Goal: Transaction & Acquisition: Purchase product/service

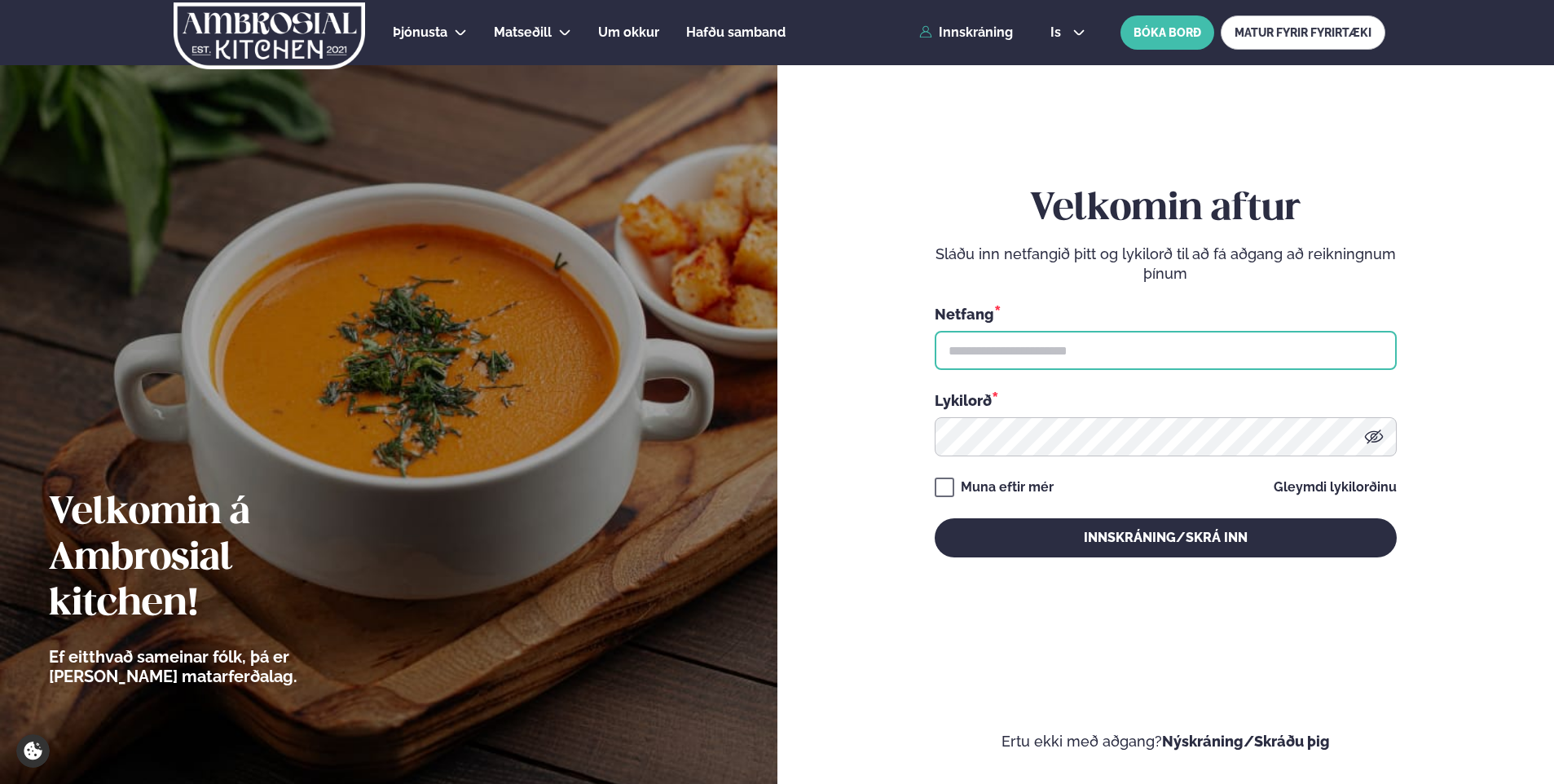
click at [1039, 348] on input "text" at bounding box center [1165, 350] width 462 height 39
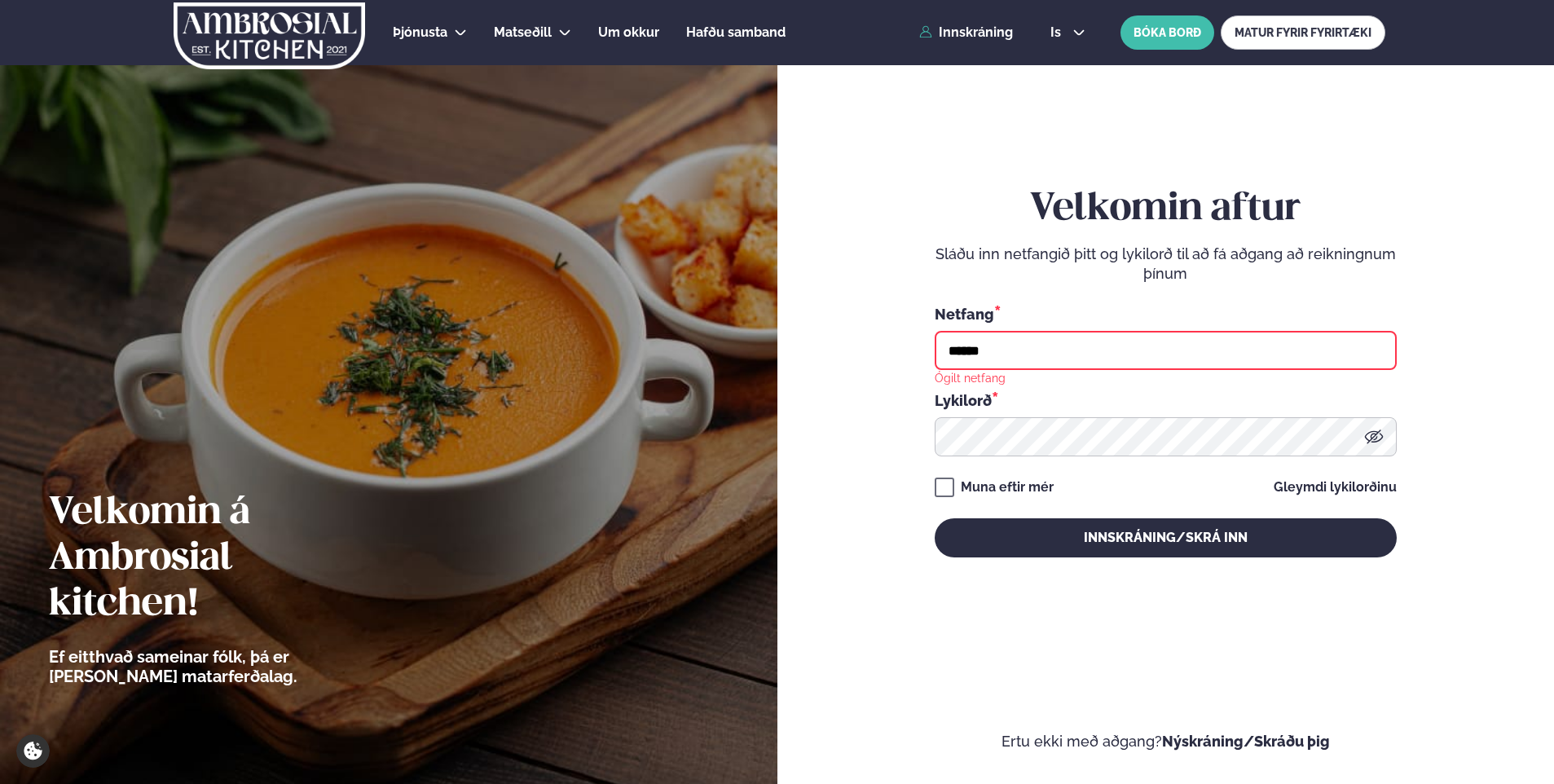
type input "**********"
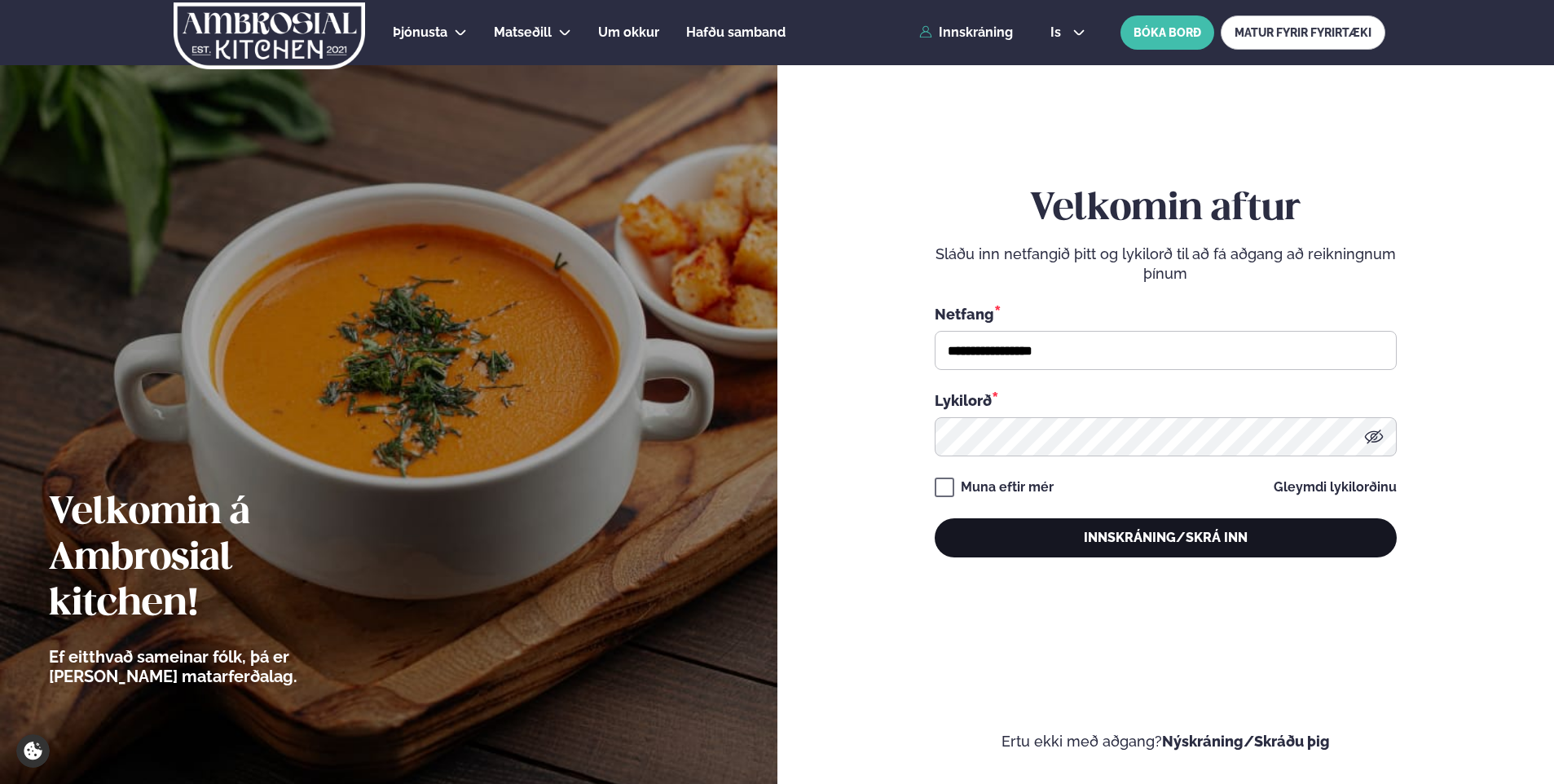
click at [1138, 539] on button "Innskráning/Skrá inn" at bounding box center [1165, 538] width 462 height 39
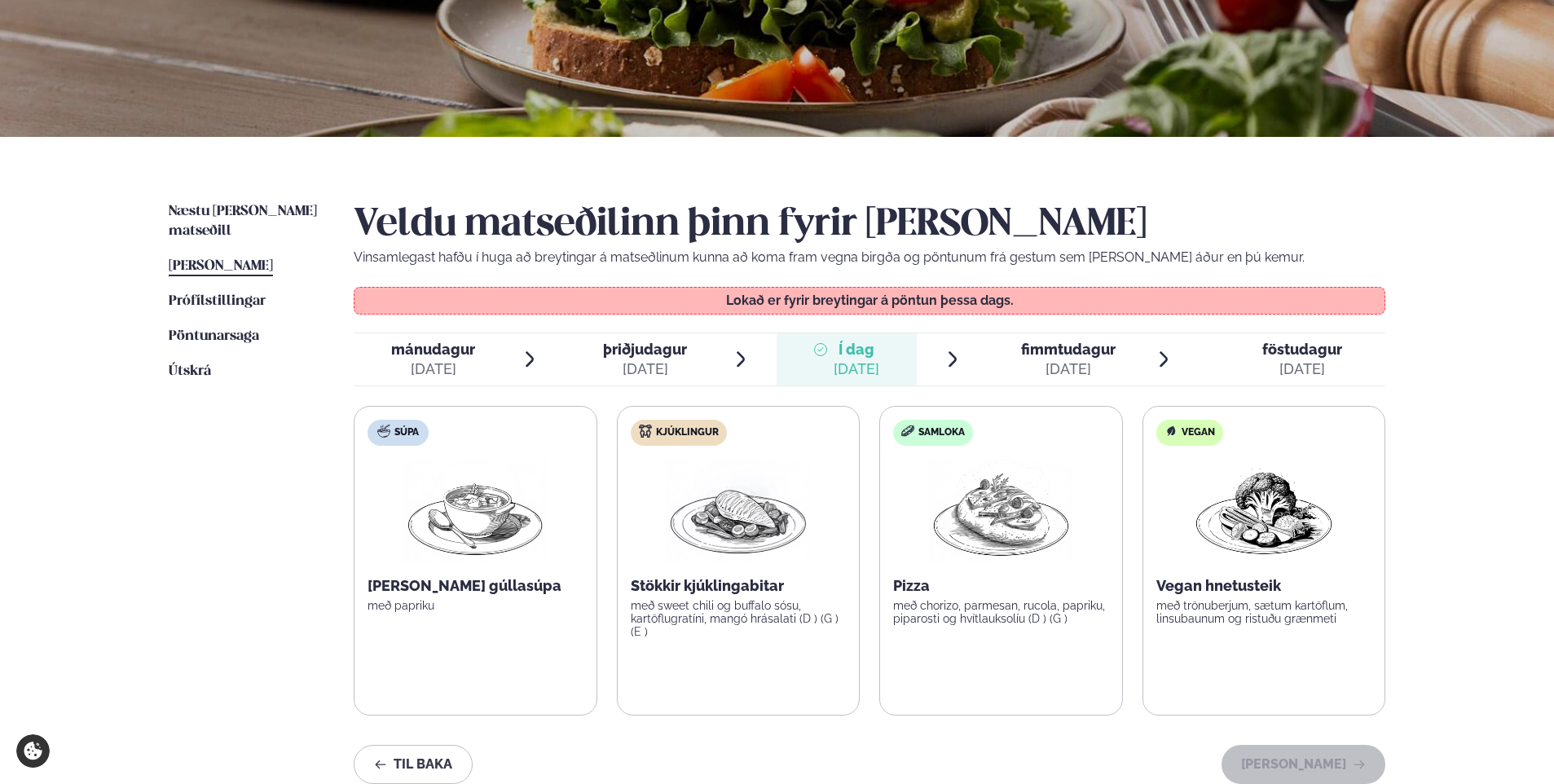
scroll to position [325, 0]
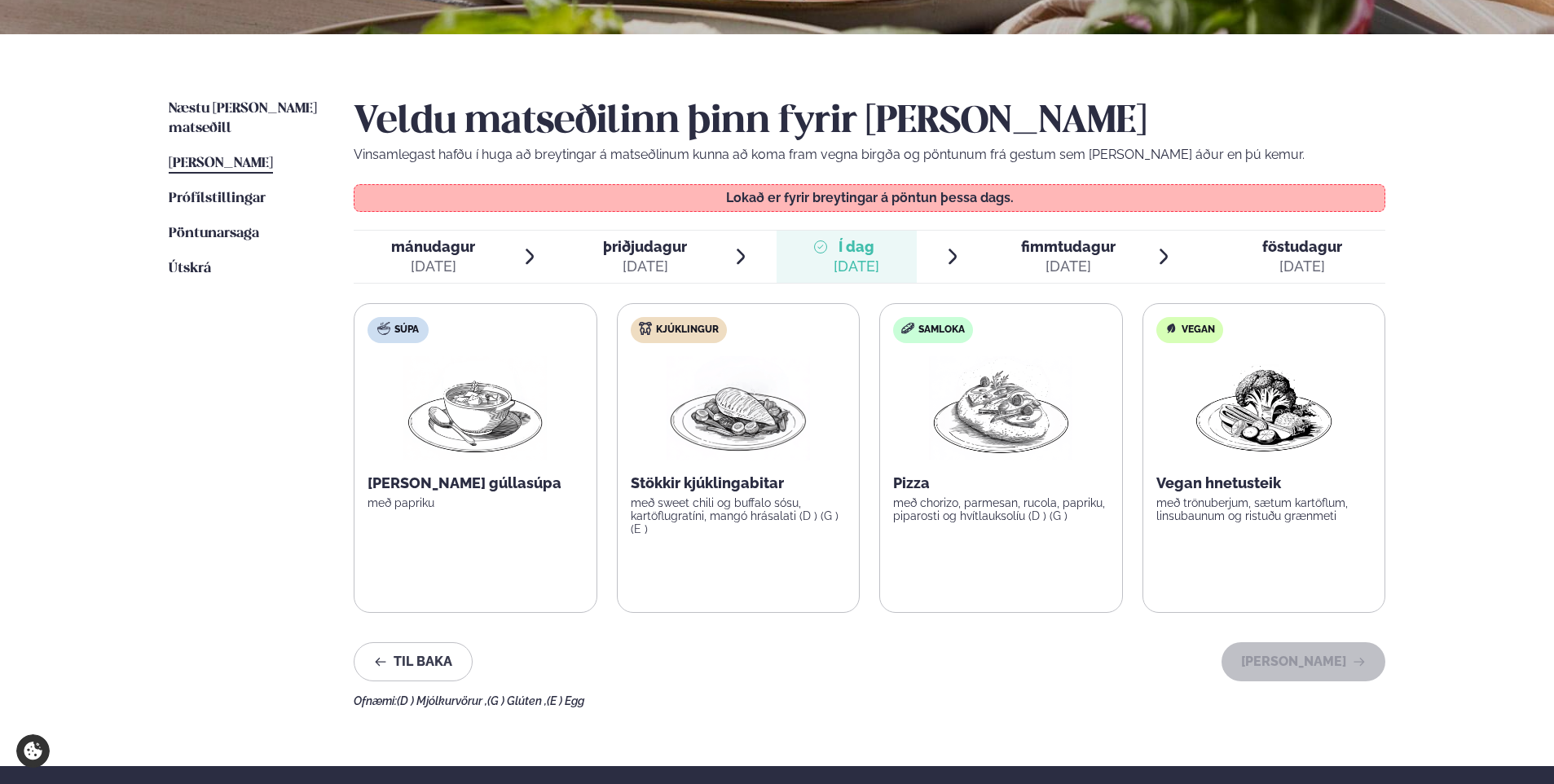
click at [1045, 249] on span "fimmtudagur" at bounding box center [1068, 246] width 94 height 17
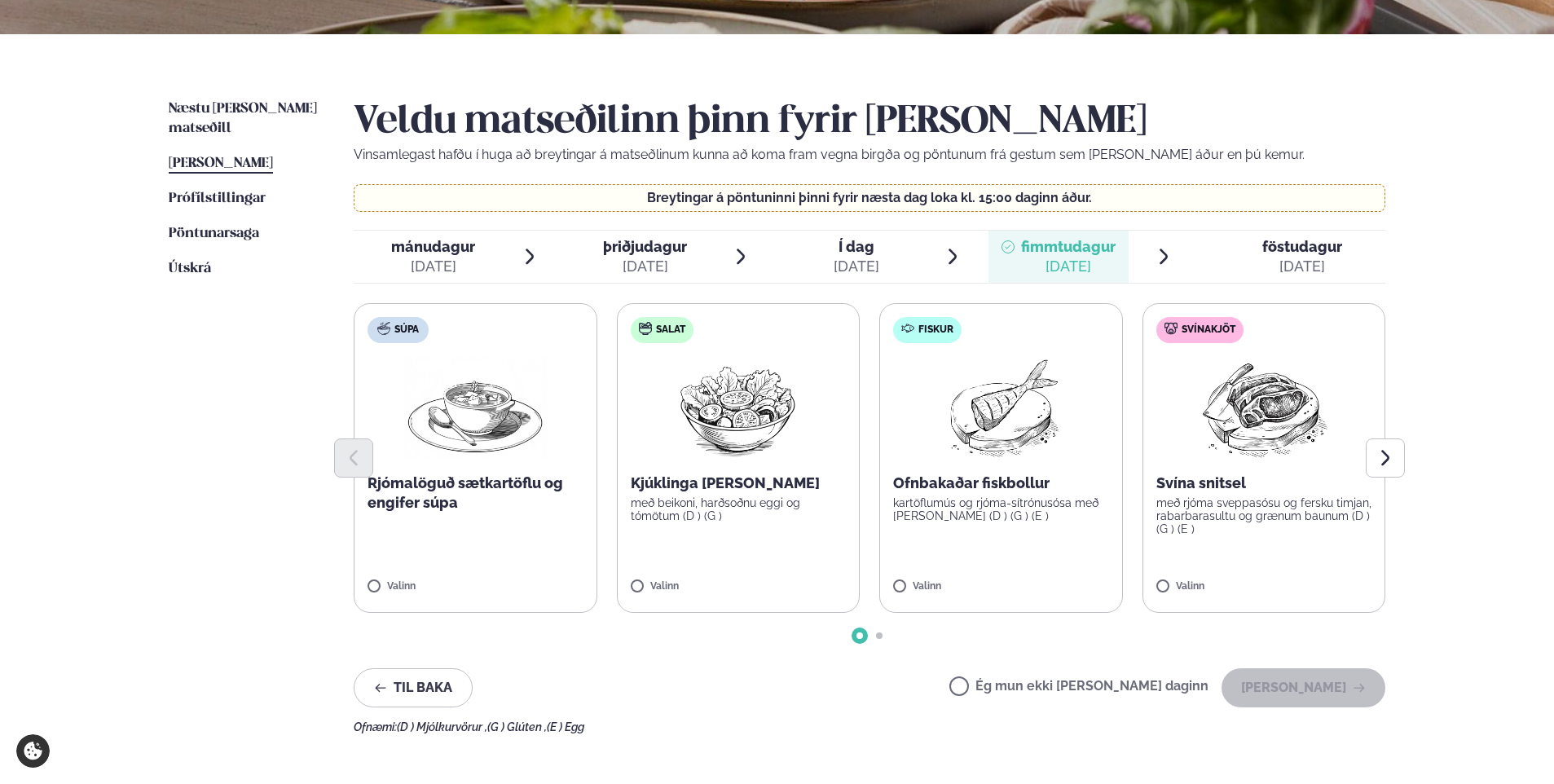
click at [1287, 243] on span "föstudagur" at bounding box center [1302, 246] width 80 height 17
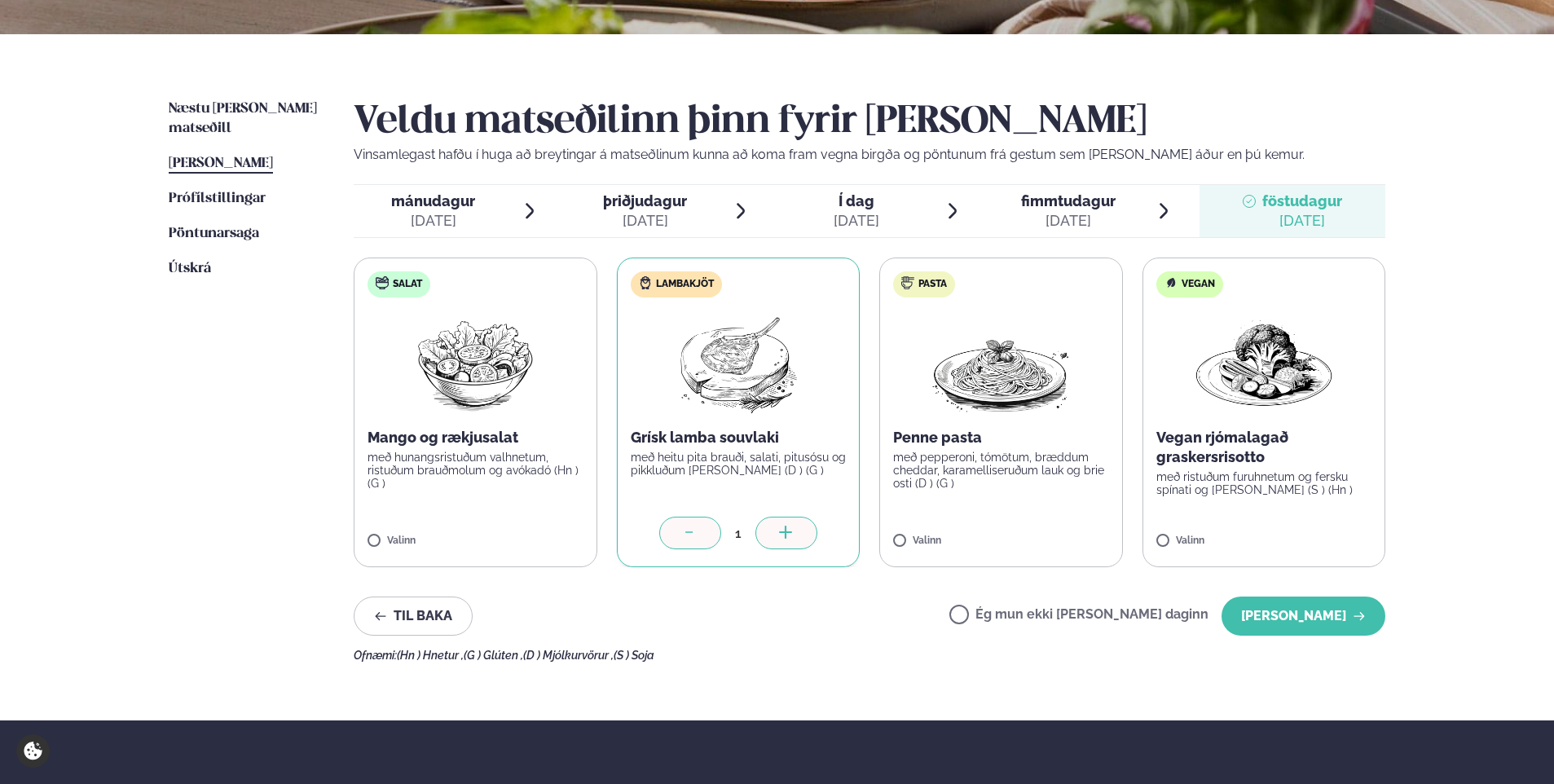
click at [699, 532] on div at bounding box center [690, 533] width 62 height 32
click at [1072, 214] on div "[DATE]" at bounding box center [1068, 221] width 94 height 20
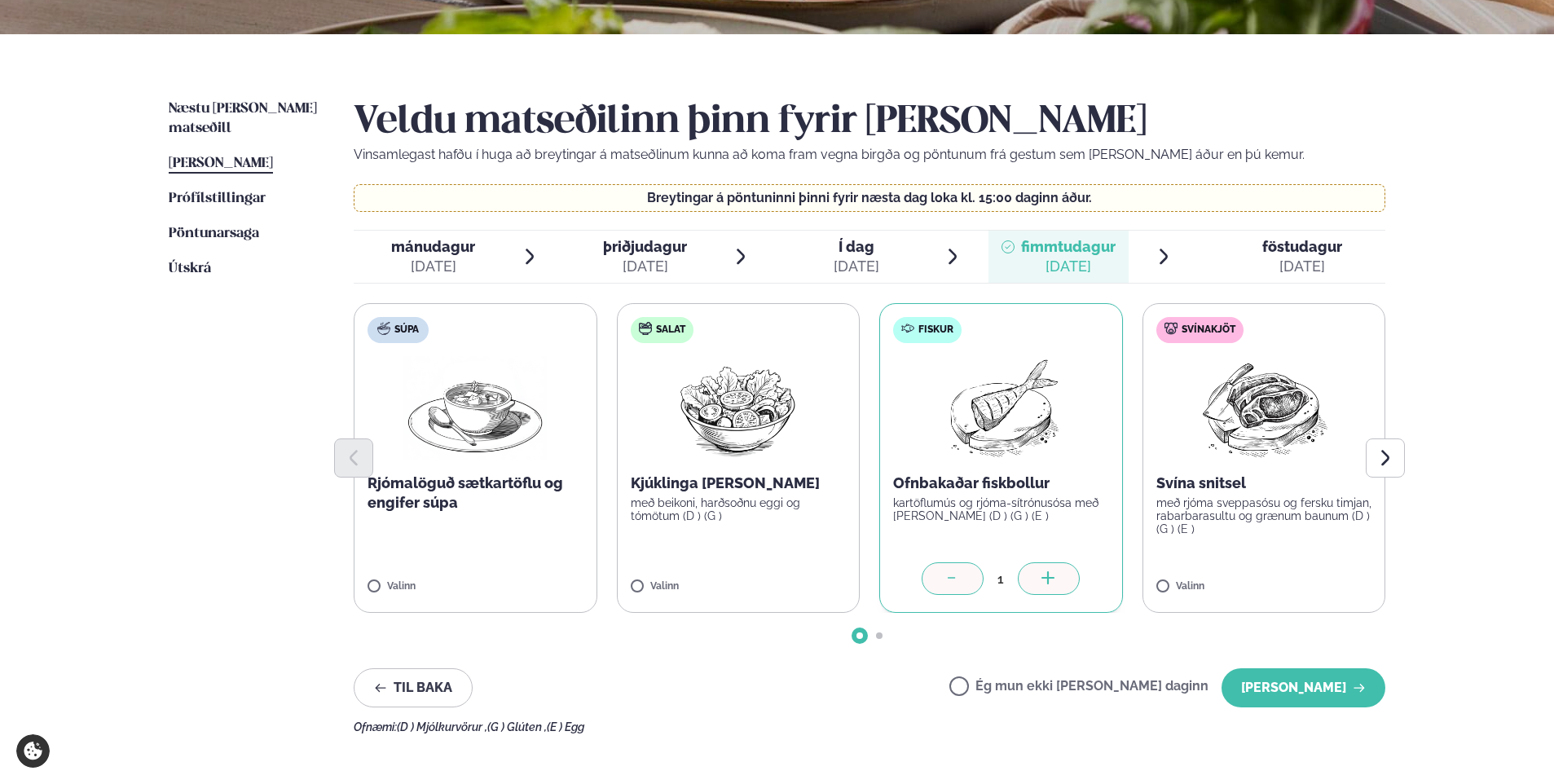
click at [1308, 245] on span "föstudagur" at bounding box center [1302, 246] width 80 height 17
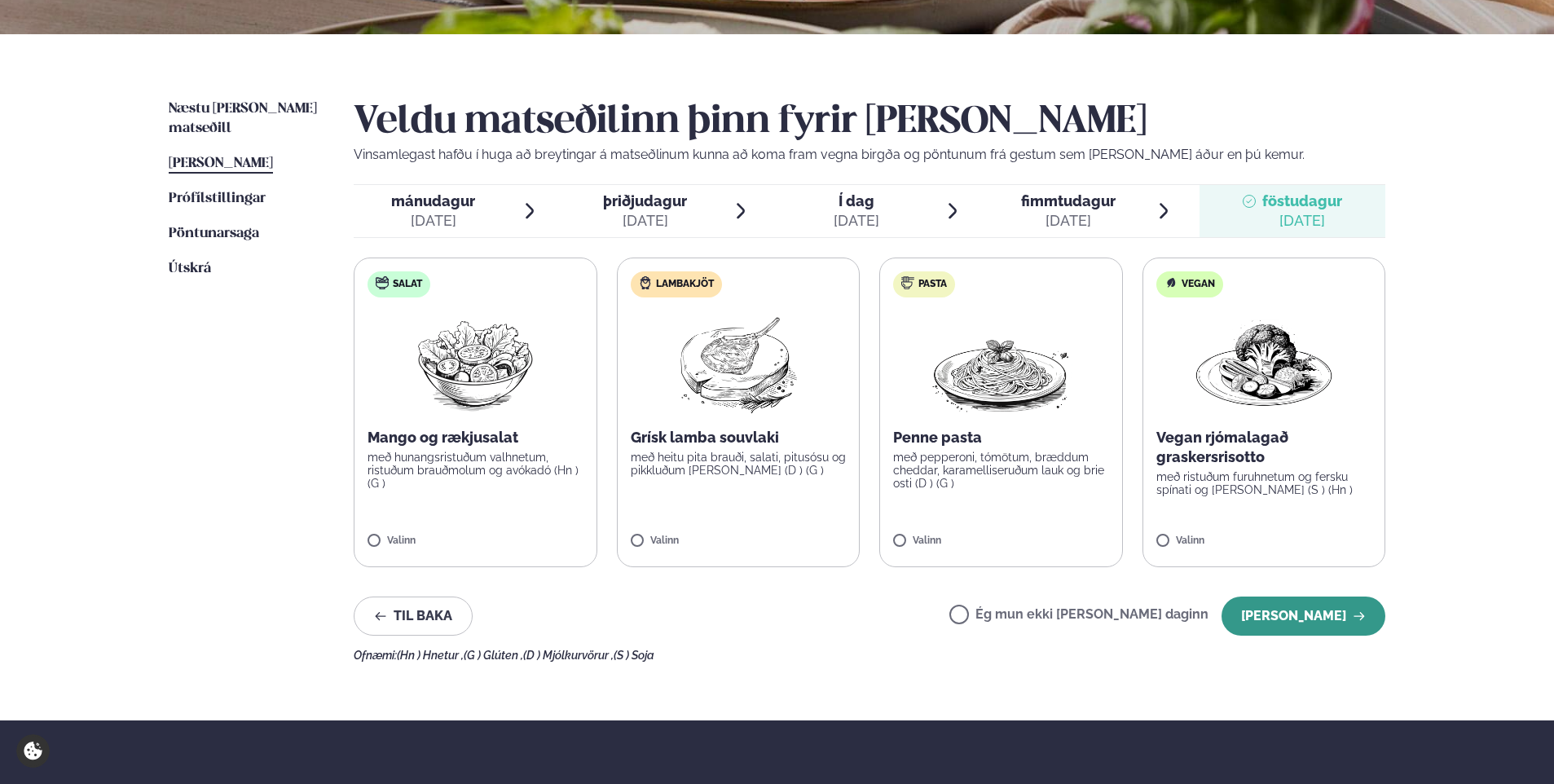
click at [1314, 625] on button "[PERSON_NAME]" at bounding box center [1303, 616] width 164 height 39
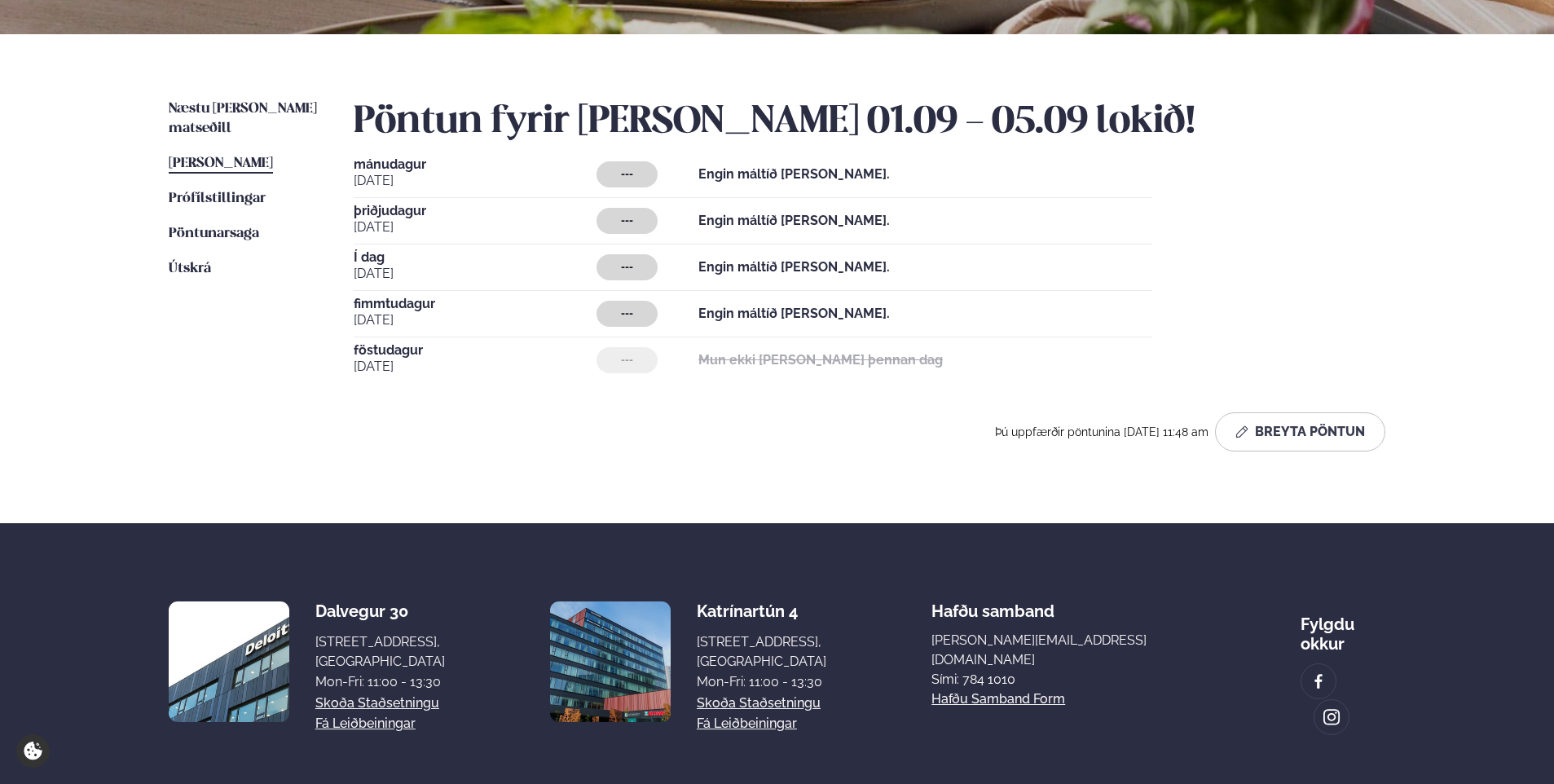
click at [634, 311] on div "---" at bounding box center [627, 313] width 61 height 26
click at [1255, 436] on button "Breyta Pöntun" at bounding box center [1300, 431] width 170 height 39
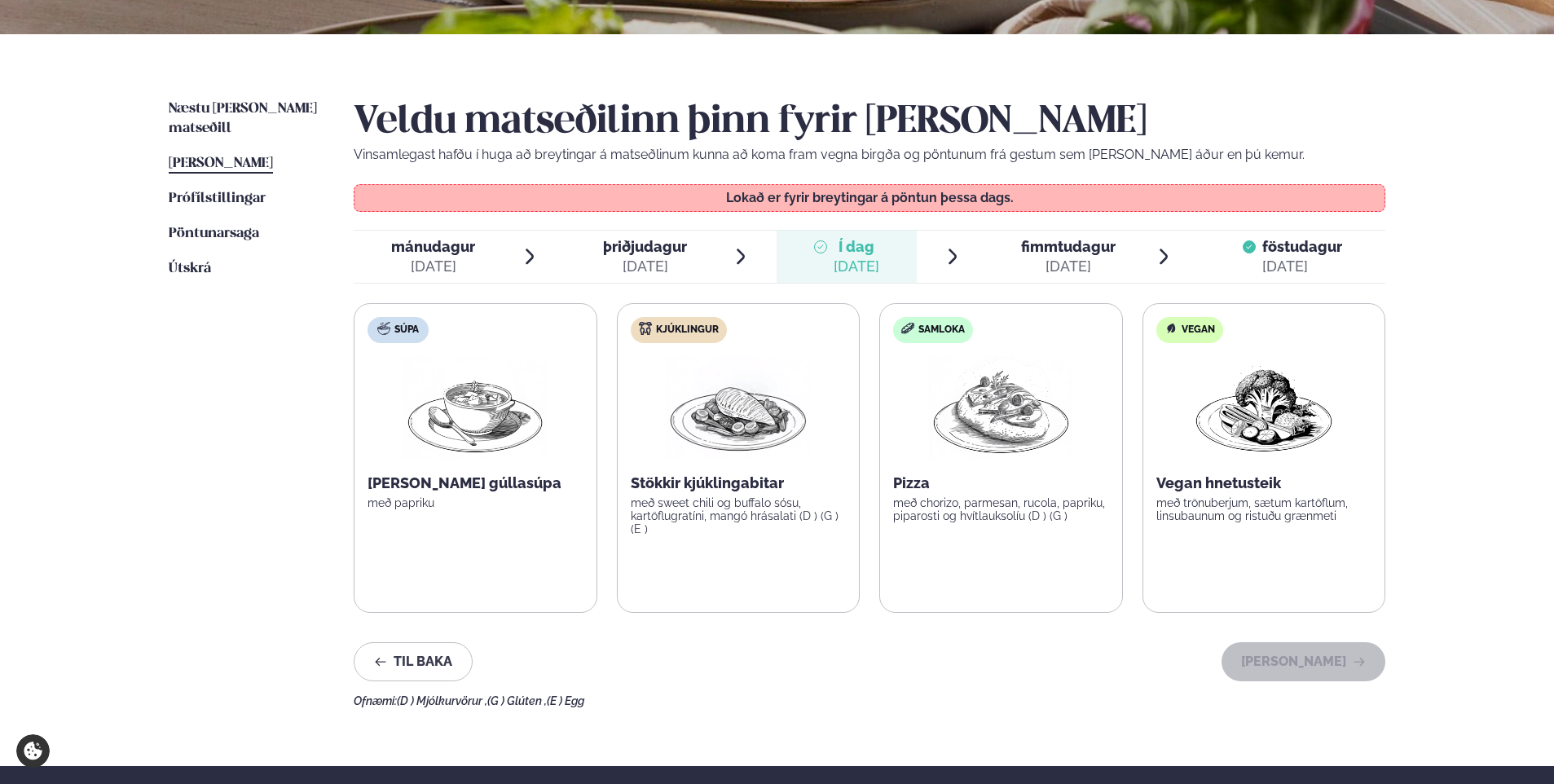
click at [1038, 260] on div "[DATE]" at bounding box center [1068, 266] width 94 height 20
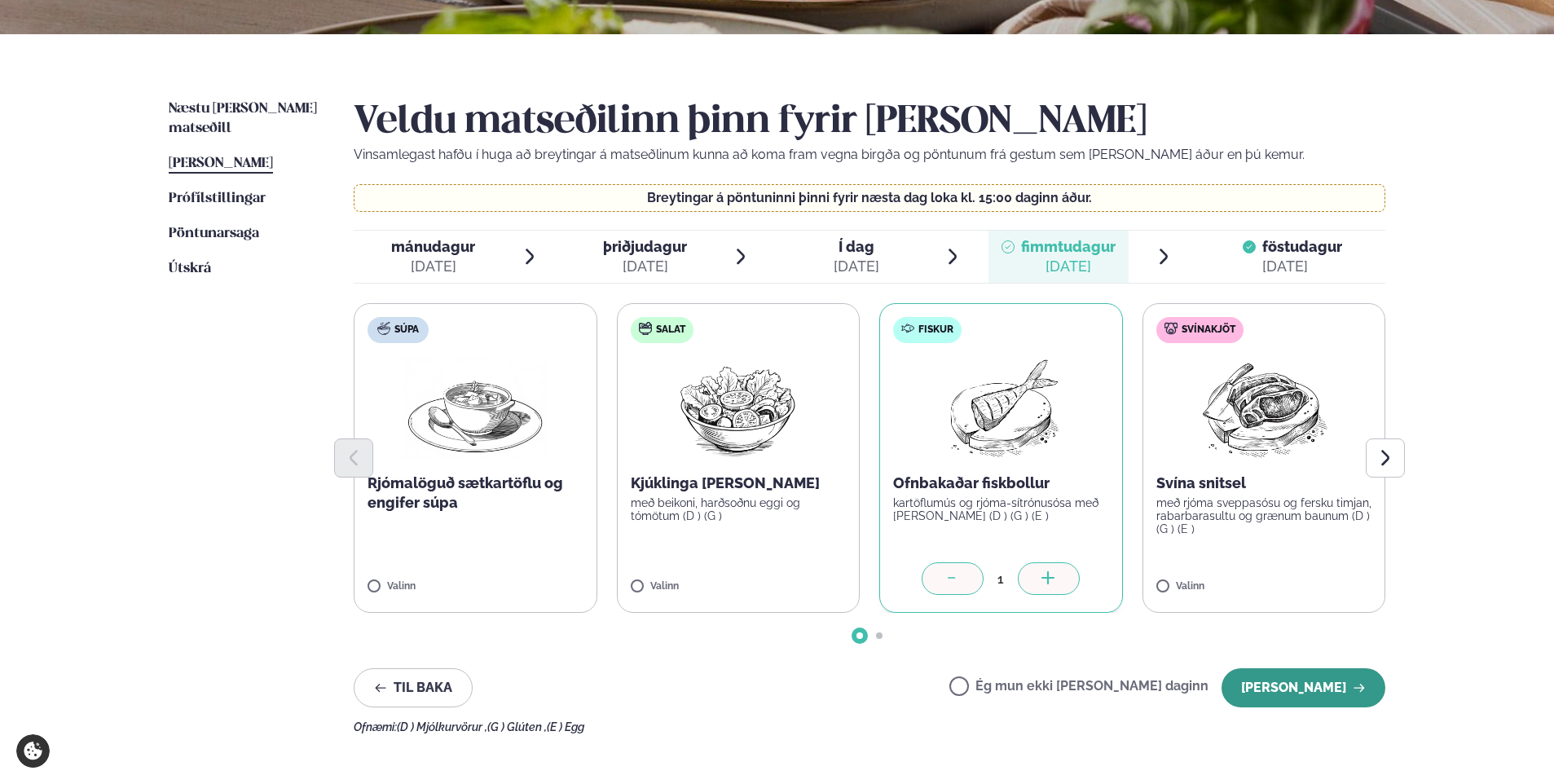
click at [1295, 687] on button "[PERSON_NAME]" at bounding box center [1303, 687] width 164 height 39
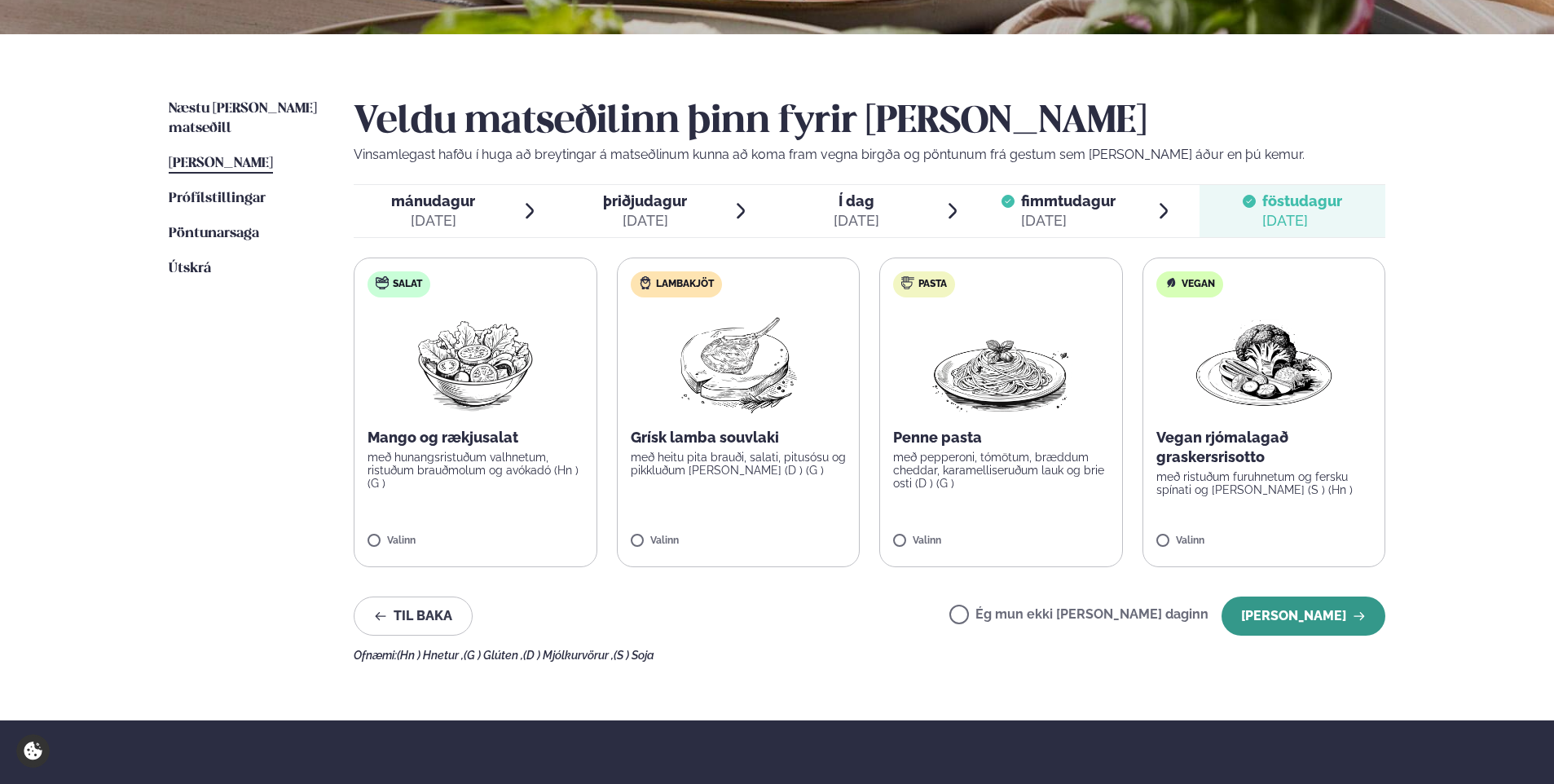
click at [1285, 620] on button "[PERSON_NAME]" at bounding box center [1303, 616] width 164 height 39
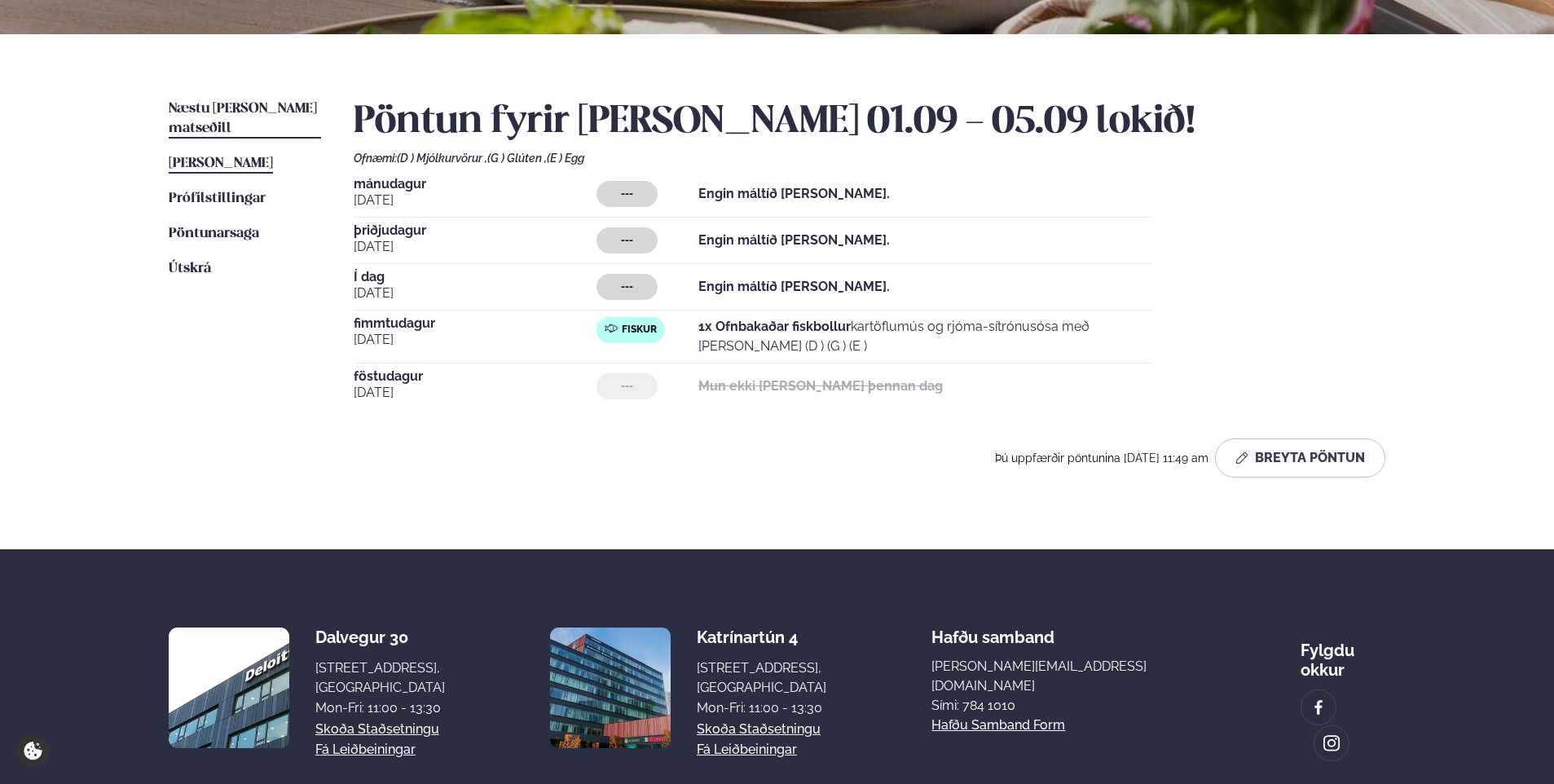
click at [217, 107] on span "Næstu [PERSON_NAME] matseðill" at bounding box center [243, 118] width 148 height 33
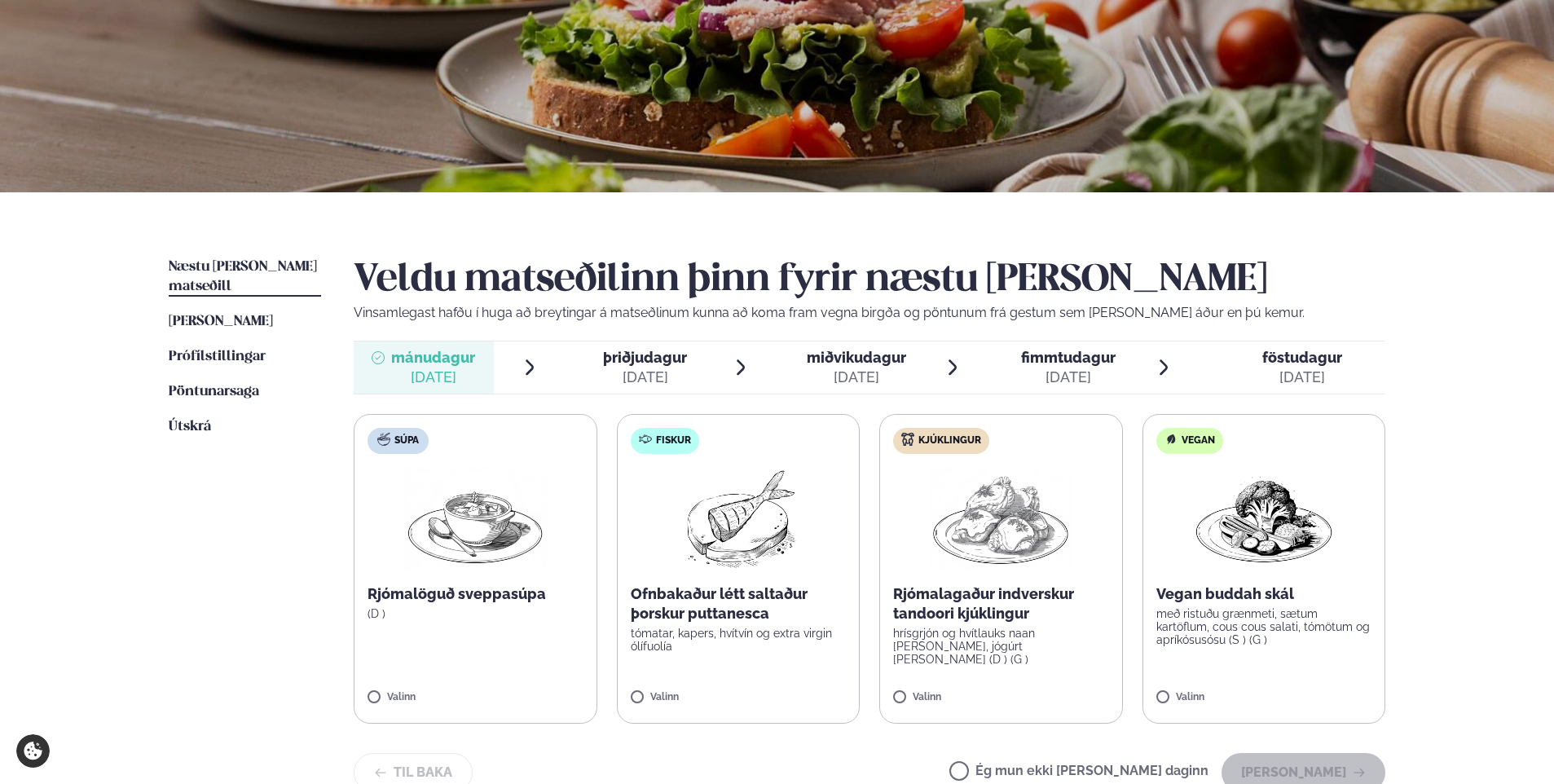
scroll to position [245, 0]
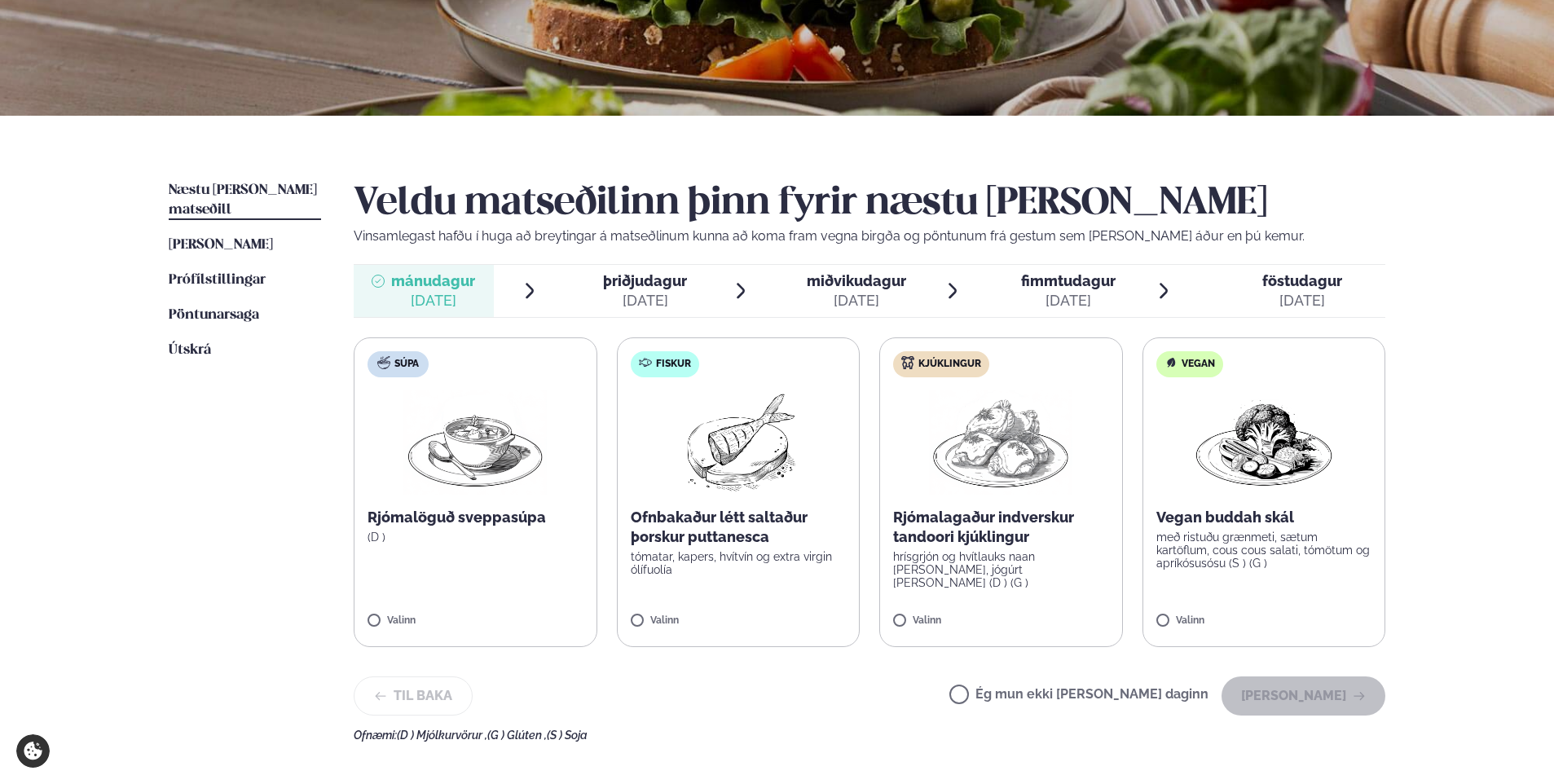
click at [638, 289] on span "þriðjudagur" at bounding box center [645, 281] width 84 height 17
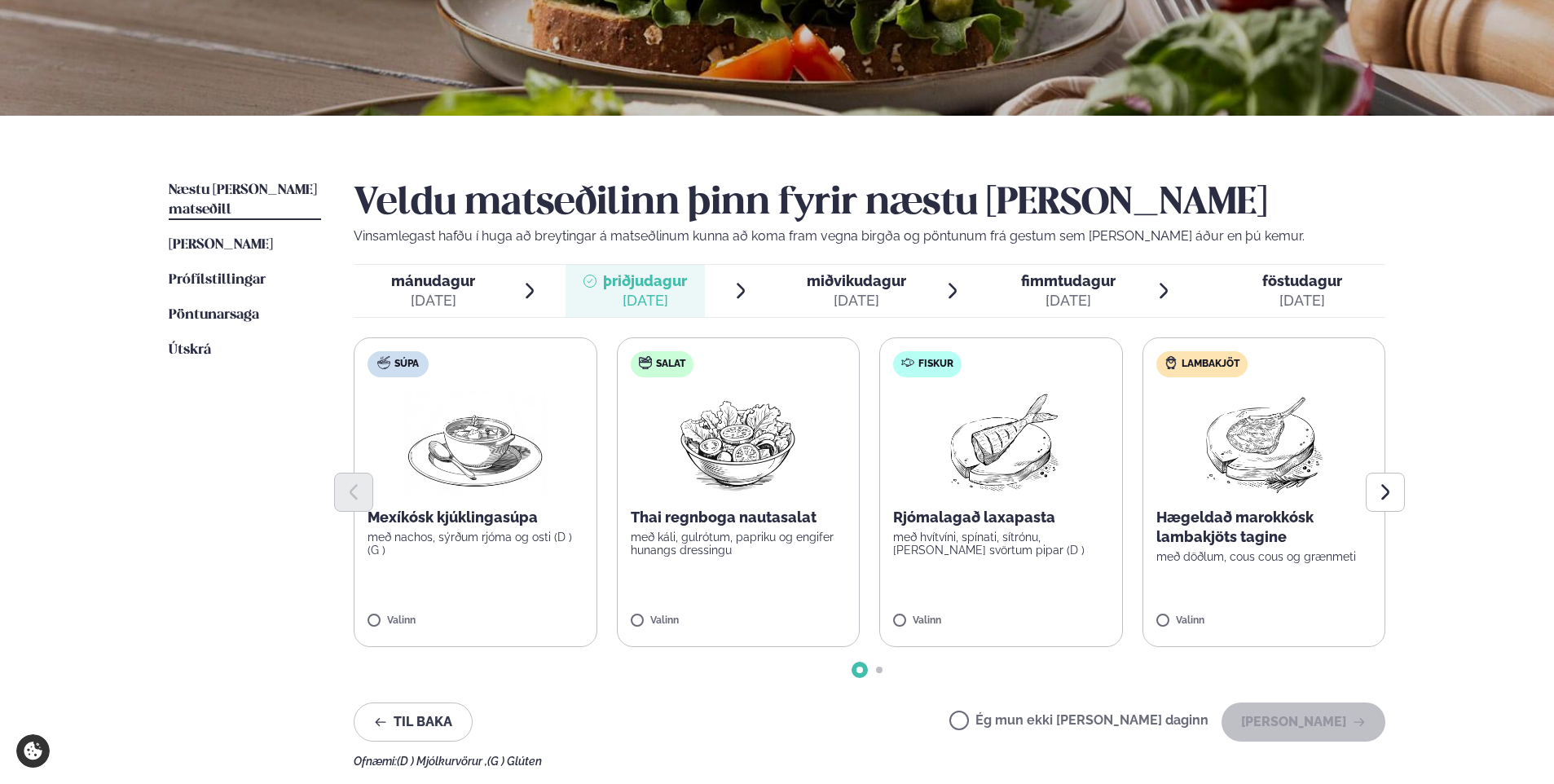
click at [856, 281] on span "miðvikudagur" at bounding box center [856, 281] width 99 height 17
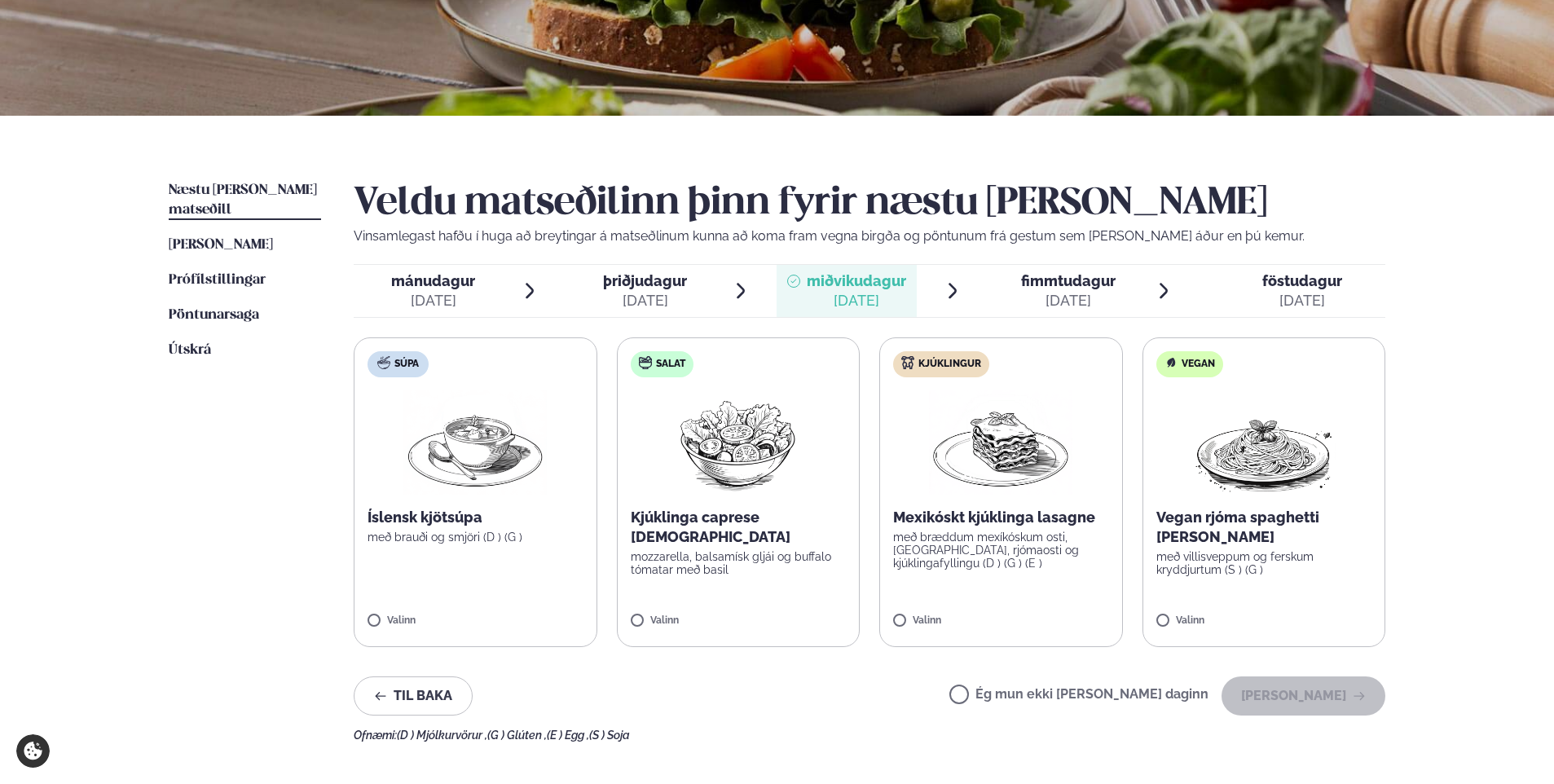
click at [450, 279] on span "mánudagur" at bounding box center [433, 281] width 84 height 17
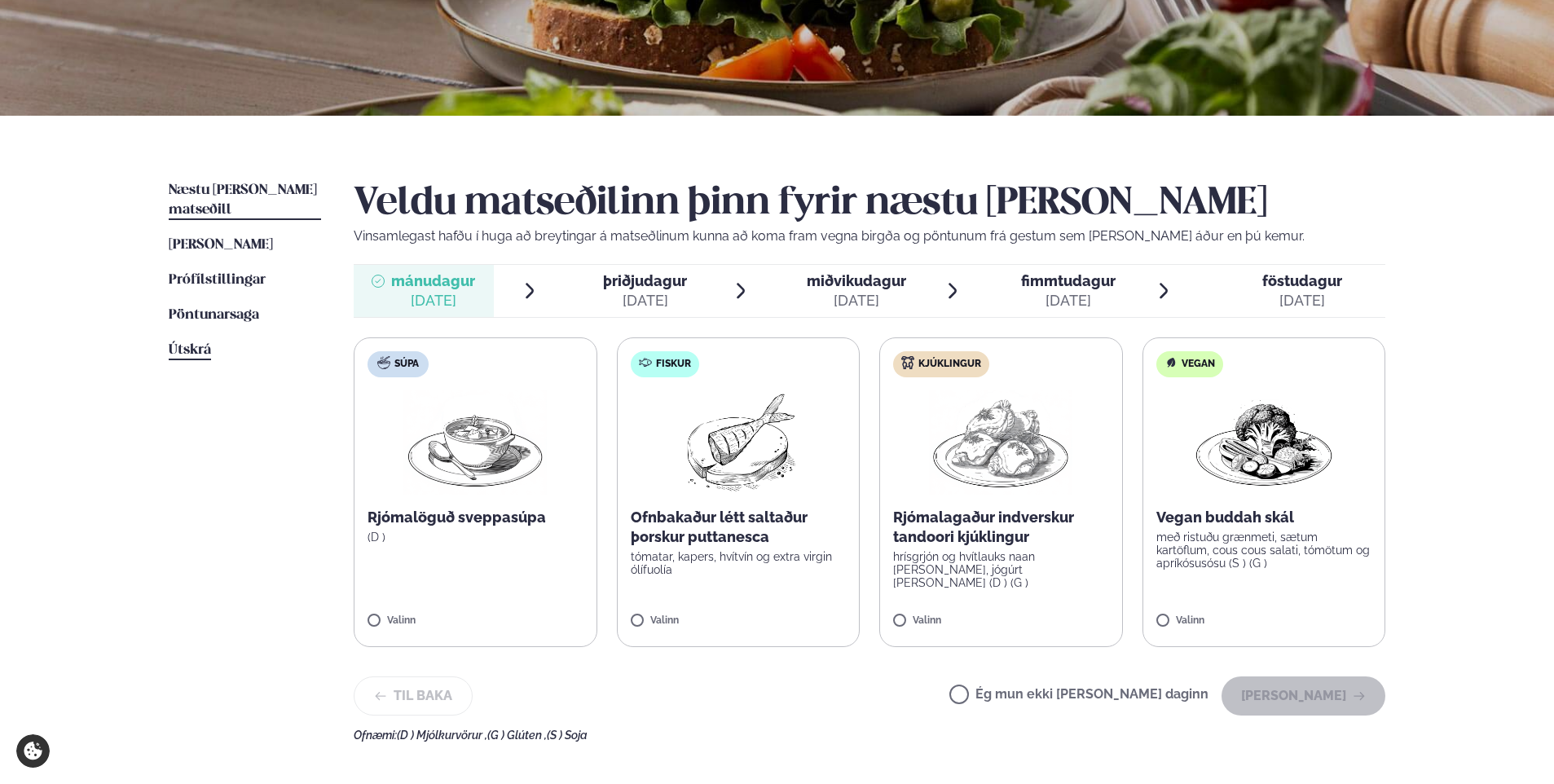
click at [192, 343] on span "Útskrá" at bounding box center [189, 349] width 43 height 14
